Goal: Obtain resource: Download file/media

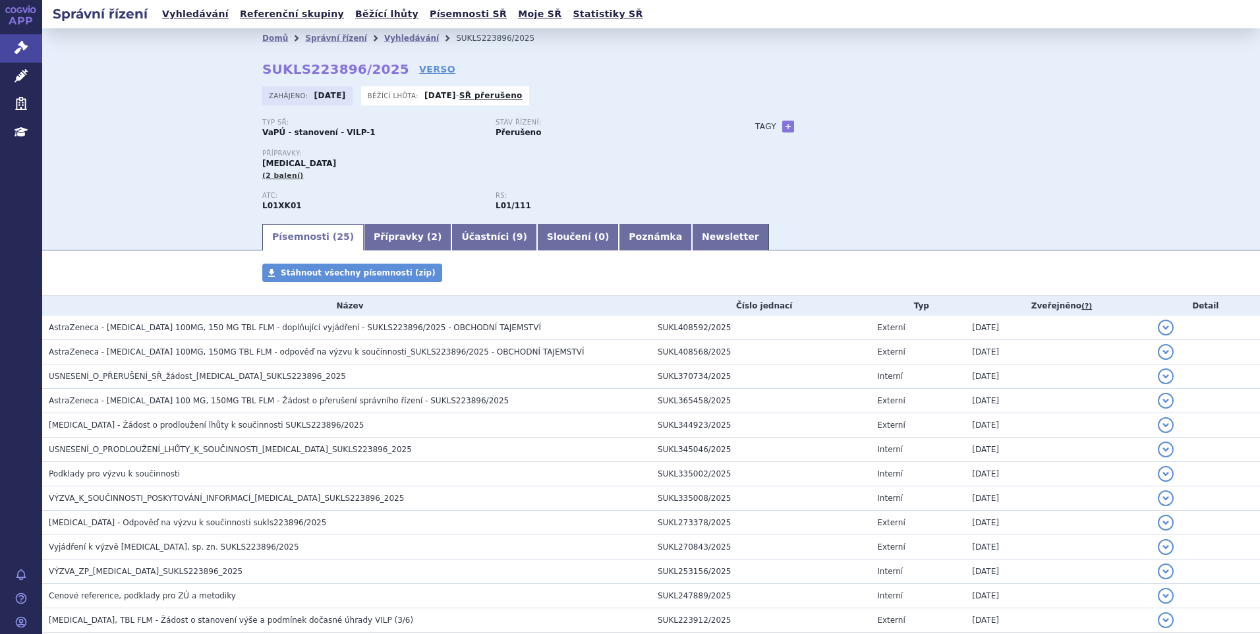
scroll to position [198, 0]
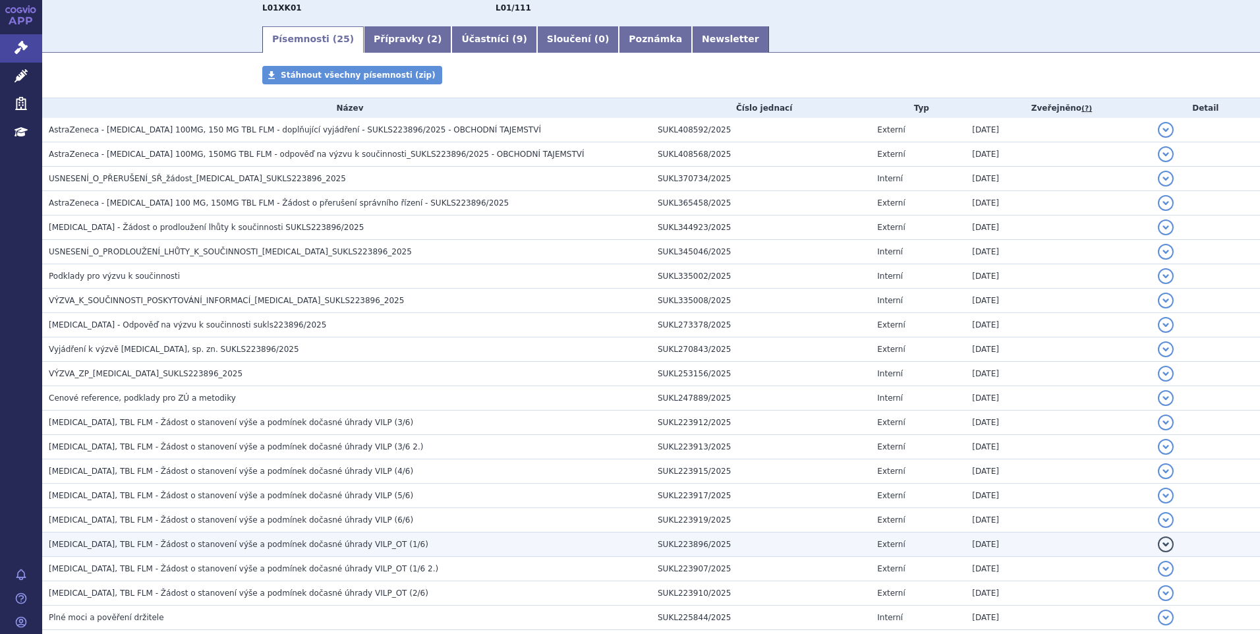
click at [283, 542] on span "[MEDICAL_DATA], TBL FLM - Žádost o stanovení výše a podmínek dočasné úhrady VIL…" at bounding box center [239, 544] width 380 height 9
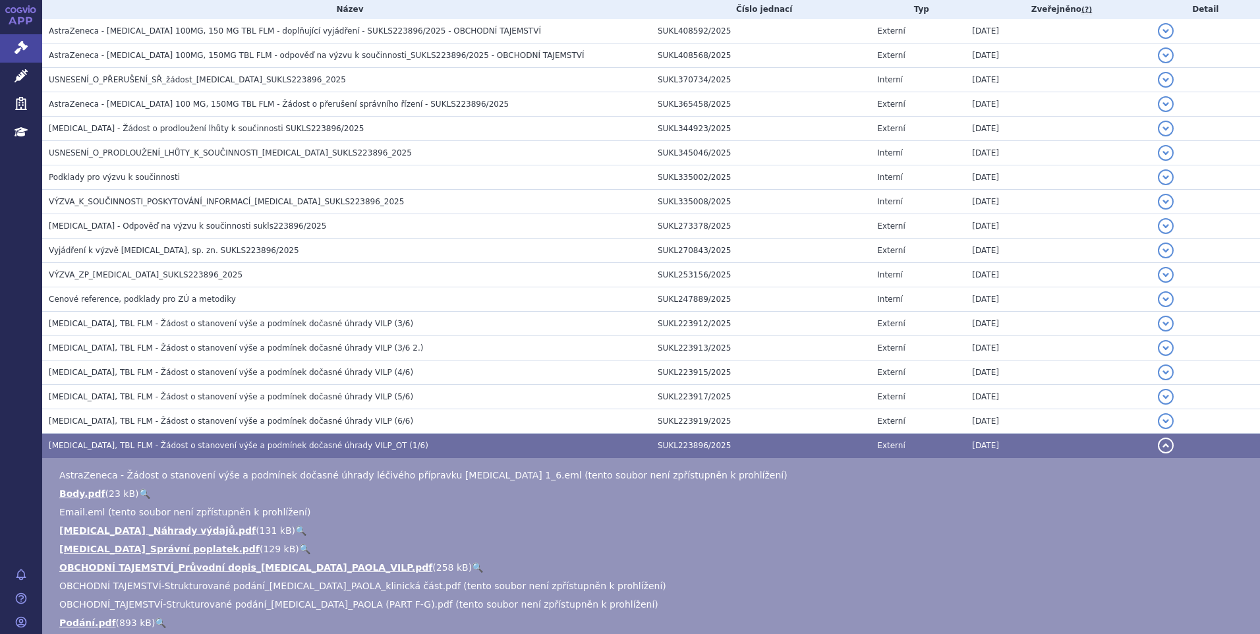
scroll to position [461, 0]
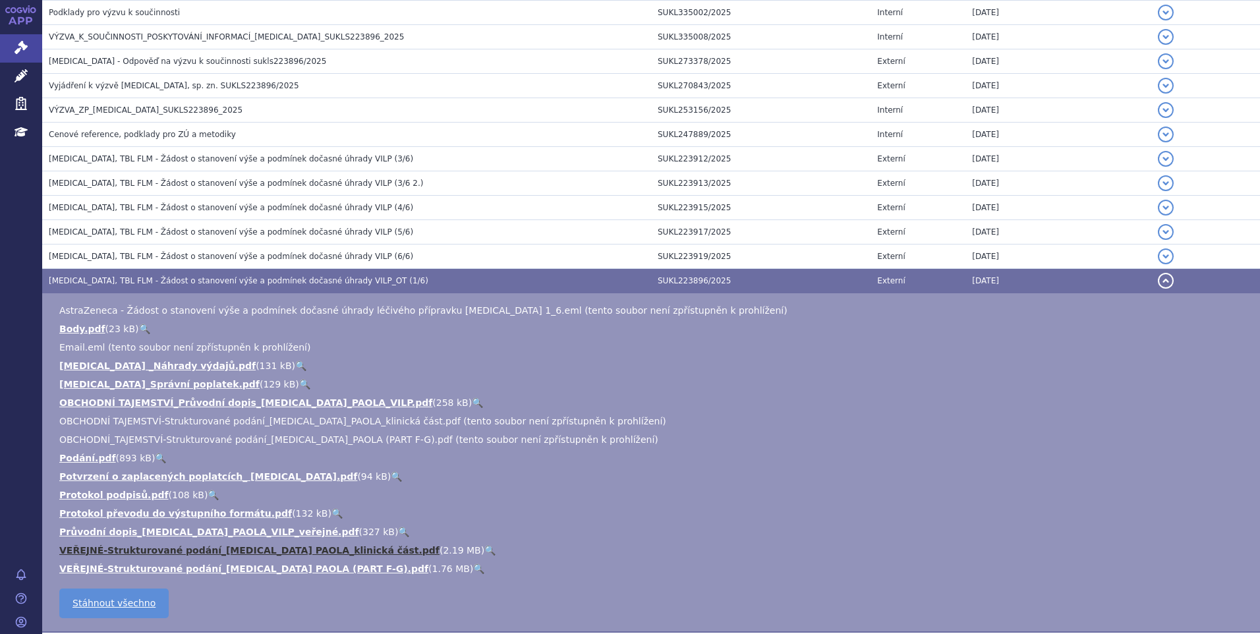
click at [156, 555] on link "VEŘEJNÉ-Strukturované podání_[MEDICAL_DATA] PAOLA_klinická část.pdf" at bounding box center [249, 550] width 380 height 11
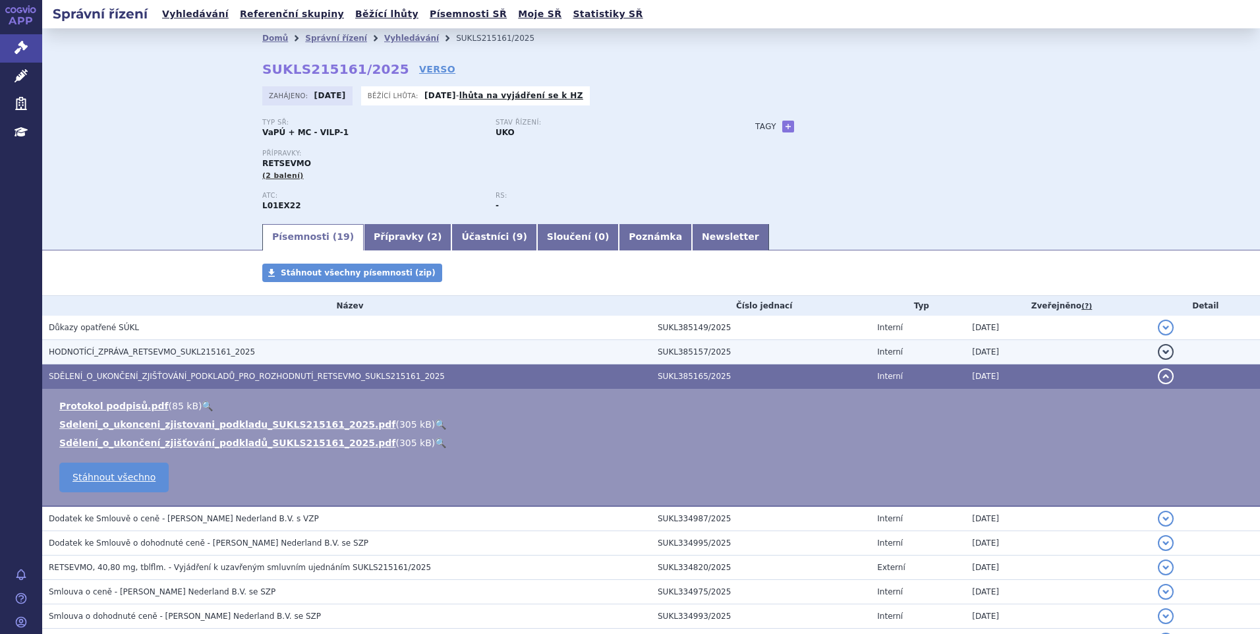
click at [97, 344] on td "HODNOTÍCÍ_ZPRÁVA_RETSEVMO_SUKL215161_2025" at bounding box center [346, 352] width 609 height 24
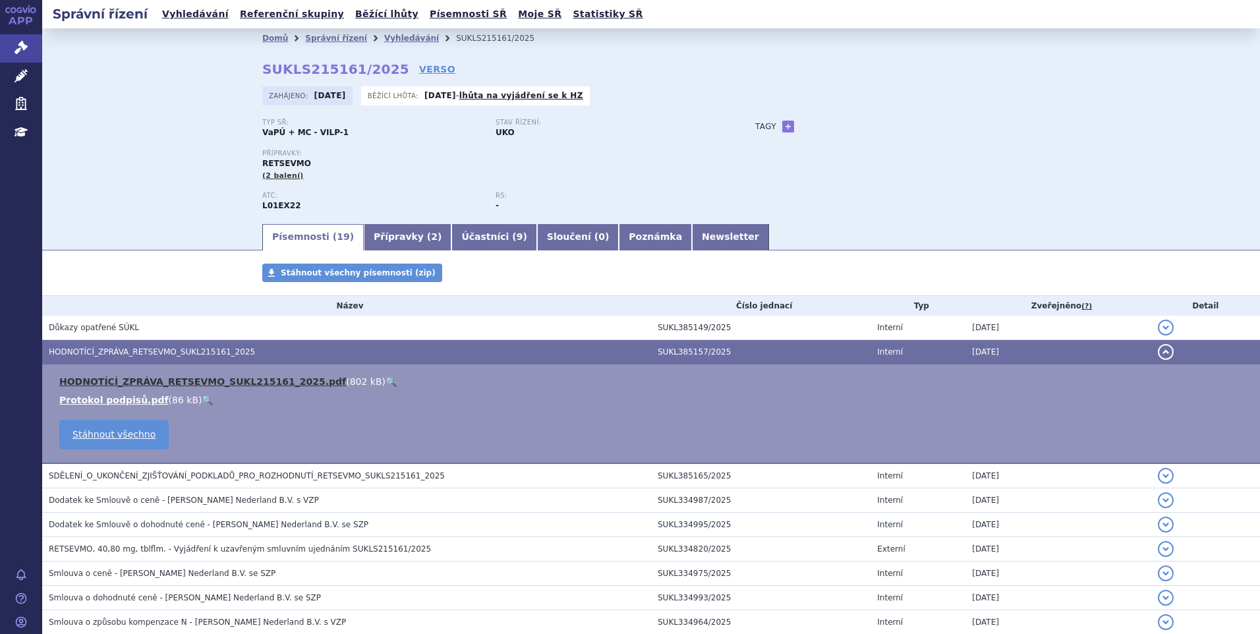
click at [109, 382] on link "HODNOTÍCÍ_ZPRÁVA_RETSEVMO_SUKL215161_2025.pdf" at bounding box center [202, 381] width 287 height 11
